Goal: Task Accomplishment & Management: Use online tool/utility

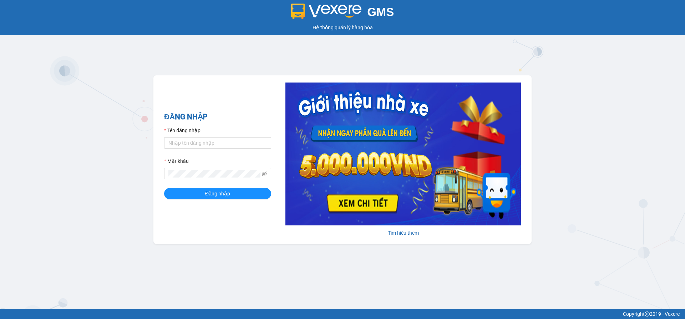
click at [217, 150] on form "Tên đăng nhập Mật khẩu Đăng nhập" at bounding box center [217, 162] width 107 height 73
click at [216, 142] on input "Tên đăng nhập" at bounding box center [217, 142] width 107 height 11
type input "nhatlinh.tkn"
click at [226, 198] on button "Đăng nhập" at bounding box center [217, 193] width 107 height 11
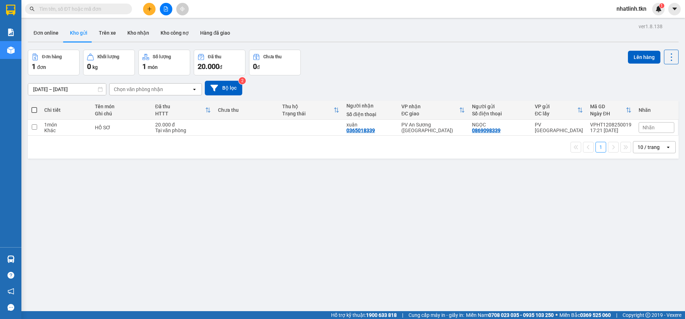
click at [245, 131] on td at bounding box center [246, 128] width 64 height 16
checkbox input "true"
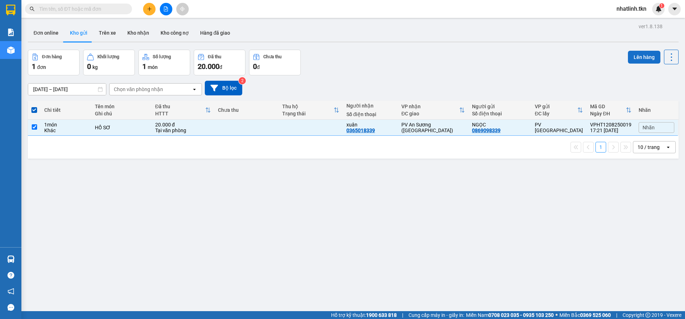
click at [637, 56] on button "Lên hàng" at bounding box center [644, 57] width 32 height 13
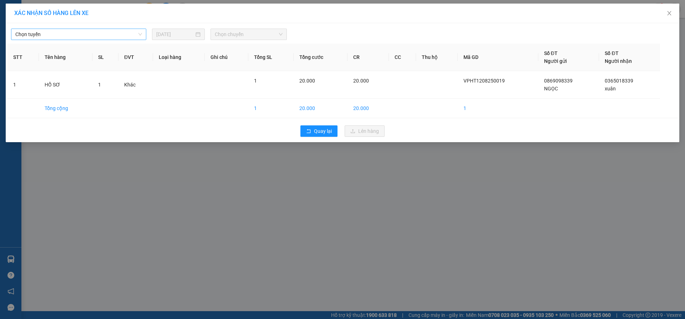
click at [102, 38] on span "Chọn tuyến" at bounding box center [78, 34] width 127 height 11
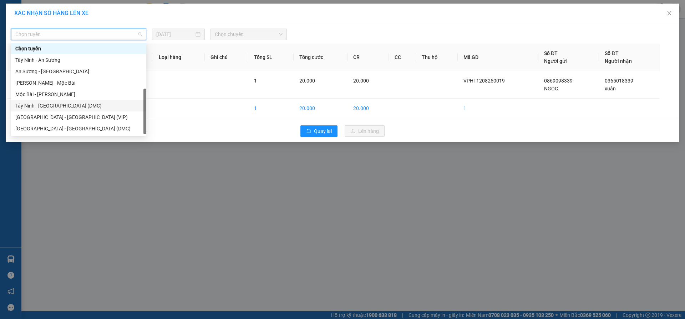
scroll to position [11, 0]
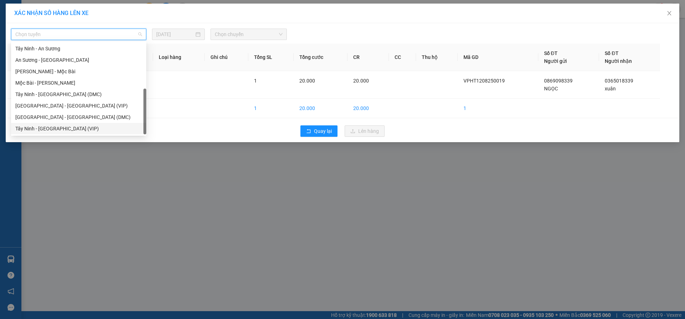
click at [79, 125] on div "Tây Ninh - Sài Gòn (VIP)" at bounding box center [78, 129] width 127 height 8
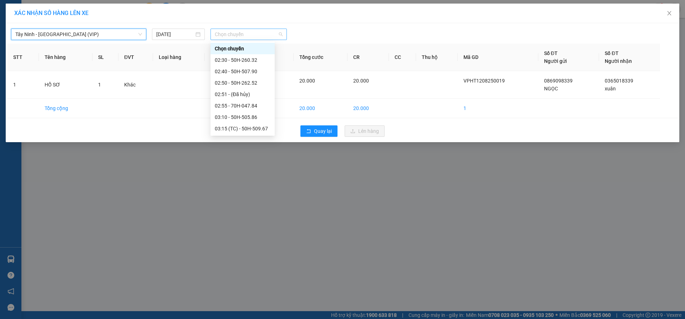
click at [245, 34] on span "Chọn chuyến" at bounding box center [249, 34] width 68 height 11
type input "508"
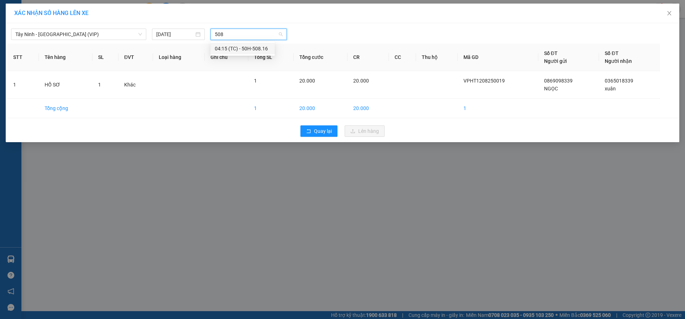
click at [264, 46] on div "04:15 (TC) - 50H-508.16" at bounding box center [243, 49] width 56 height 8
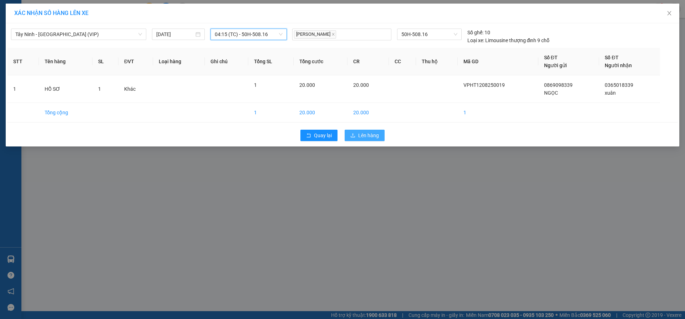
click at [362, 137] on span "Lên hàng" at bounding box center [368, 135] width 21 height 8
